Goal: Transaction & Acquisition: Purchase product/service

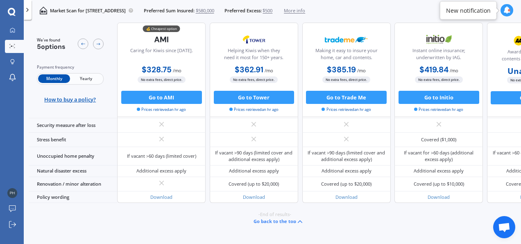
scroll to position [461, 0]
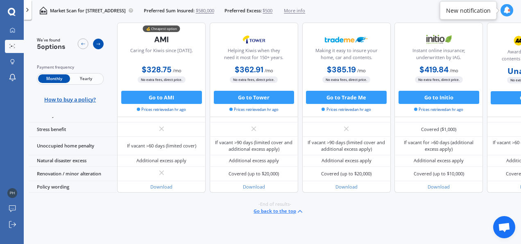
click at [97, 45] on icon at bounding box center [98, 43] width 5 height 5
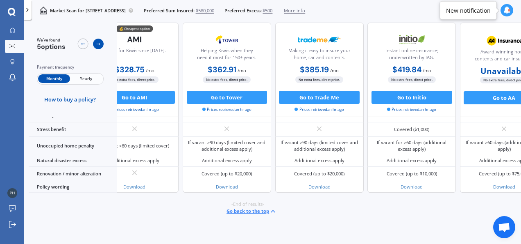
scroll to position [461, 72]
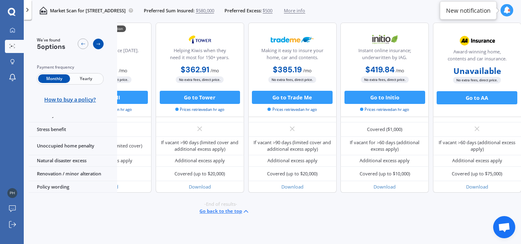
click at [97, 45] on icon at bounding box center [98, 43] width 5 height 5
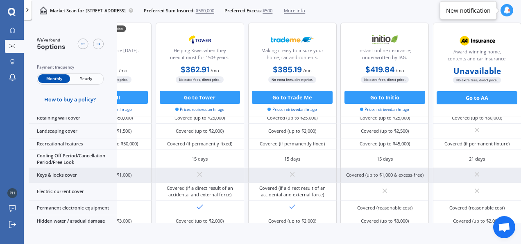
scroll to position [0, 72]
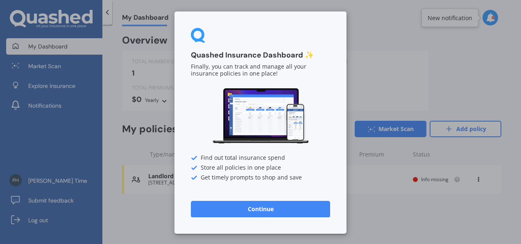
click at [248, 209] on button "Continue" at bounding box center [260, 208] width 139 height 16
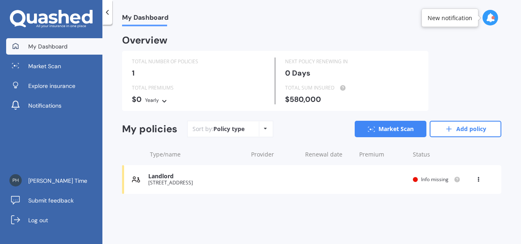
click at [250, 182] on div "Landlord [STREET_ADDRESS] Renewal date Premium You are paying Yearly Status Inf…" at bounding box center [312, 179] width 380 height 29
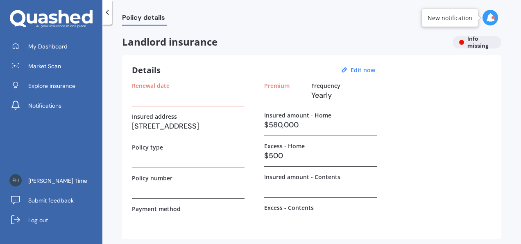
click at [231, 160] on h3 at bounding box center [188, 156] width 113 height 12
drag, startPoint x: 365, startPoint y: 68, endPoint x: 351, endPoint y: 80, distance: 18.1
click at [365, 69] on u "Edit now" at bounding box center [363, 70] width 25 height 8
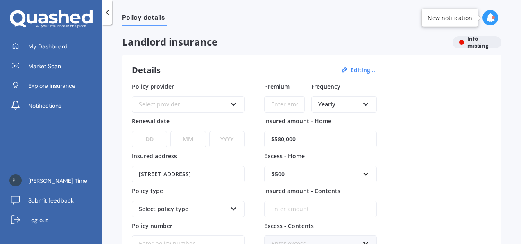
click at [157, 105] on div "Select provider" at bounding box center [183, 104] width 88 height 9
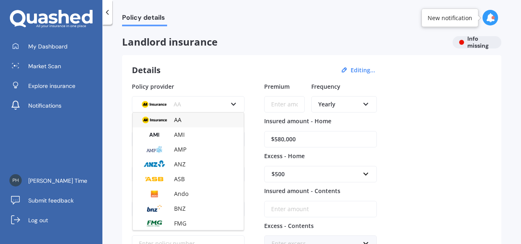
click at [157, 105] on img at bounding box center [154, 103] width 30 height 11
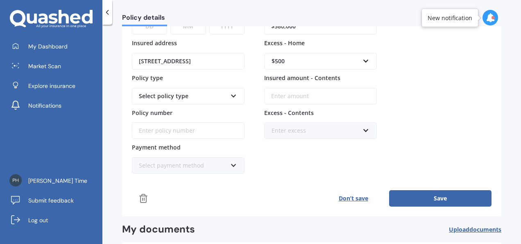
scroll to position [189, 0]
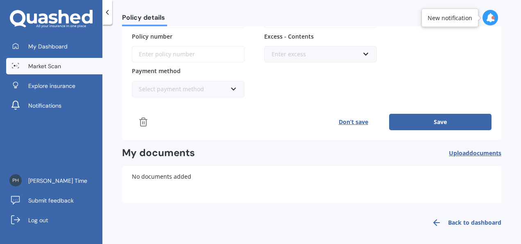
click at [39, 64] on span "Market Scan" at bounding box center [44, 66] width 33 height 8
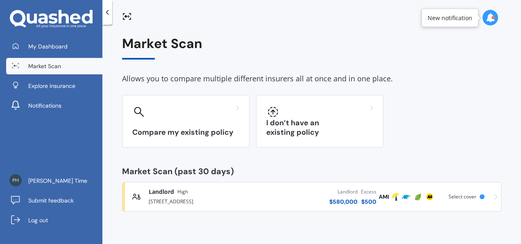
click at [234, 202] on div "[STREET_ADDRESS]" at bounding box center [202, 201] width 107 height 10
